Goal: Contribute content

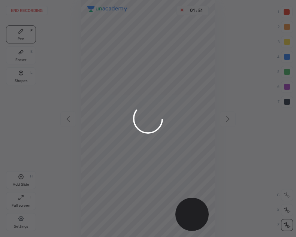
scroll to position [237, 176]
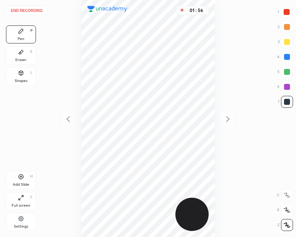
click at [26, 2] on div "End recording 1 2 3 4 5 6 7 R O A L C X Z Erase all C X Z Pen P Eraser E Shapes…" at bounding box center [148, 118] width 296 height 237
click at [26, 10] on button "End recording" at bounding box center [27, 10] width 42 height 9
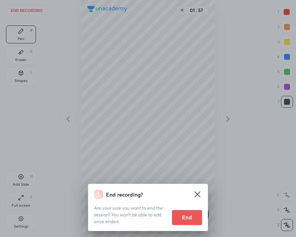
click at [186, 221] on button "End" at bounding box center [187, 217] width 30 height 15
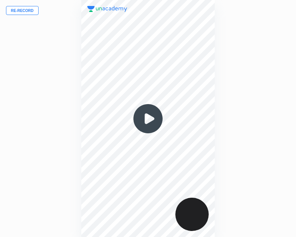
click at [16, 11] on button "Re-record" at bounding box center [22, 10] width 33 height 9
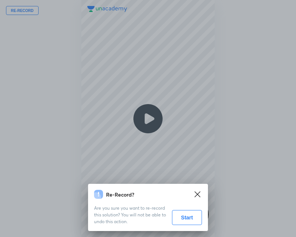
click at [189, 216] on button "Start" at bounding box center [187, 217] width 30 height 15
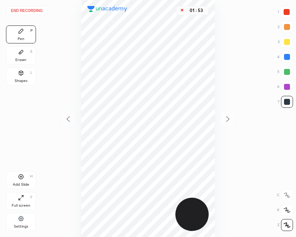
click at [26, 180] on div "Add Slide H" at bounding box center [21, 180] width 30 height 18
click at [68, 119] on icon at bounding box center [68, 119] width 9 height 9
click at [226, 121] on icon at bounding box center [227, 119] width 9 height 9
click at [66, 122] on icon at bounding box center [68, 119] width 9 height 9
click at [229, 124] on div at bounding box center [228, 119] width 16 height 16
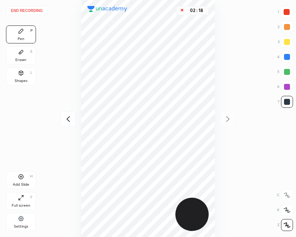
click at [72, 114] on div at bounding box center [68, 119] width 16 height 16
click at [226, 118] on icon at bounding box center [227, 119] width 9 height 9
click at [66, 119] on icon at bounding box center [68, 119] width 9 height 9
click at [226, 118] on icon at bounding box center [227, 119] width 9 height 9
click at [68, 119] on icon at bounding box center [68, 119] width 9 height 9
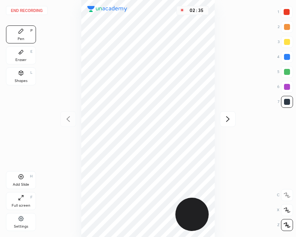
click at [227, 121] on icon at bounding box center [227, 119] width 9 height 9
click at [65, 117] on icon at bounding box center [68, 119] width 9 height 9
click at [229, 119] on icon at bounding box center [227, 119] width 3 height 6
click at [64, 120] on icon at bounding box center [68, 119] width 9 height 9
click at [231, 118] on icon at bounding box center [227, 119] width 9 height 9
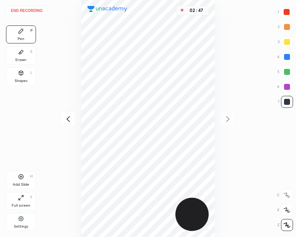
click at [67, 120] on icon at bounding box center [68, 119] width 9 height 9
click at [225, 120] on icon at bounding box center [227, 119] width 9 height 9
click at [61, 121] on div at bounding box center [68, 119] width 16 height 16
click at [230, 119] on icon at bounding box center [227, 119] width 9 height 9
click at [22, 9] on button "End recording" at bounding box center [27, 10] width 42 height 9
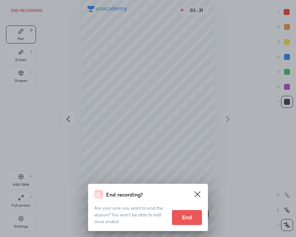
click at [184, 212] on button "End" at bounding box center [187, 217] width 30 height 15
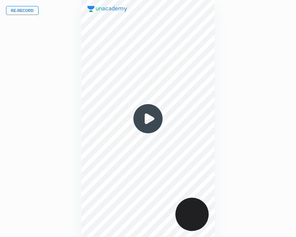
click at [143, 125] on img at bounding box center [148, 119] width 36 height 36
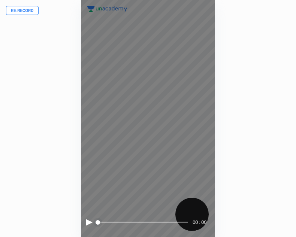
click at [87, 223] on div at bounding box center [89, 222] width 7 height 7
click at [88, 223] on div at bounding box center [89, 222] width 7 height 7
click at [90, 222] on div at bounding box center [88, 222] width 5 height 7
